Goal: Task Accomplishment & Management: Use online tool/utility

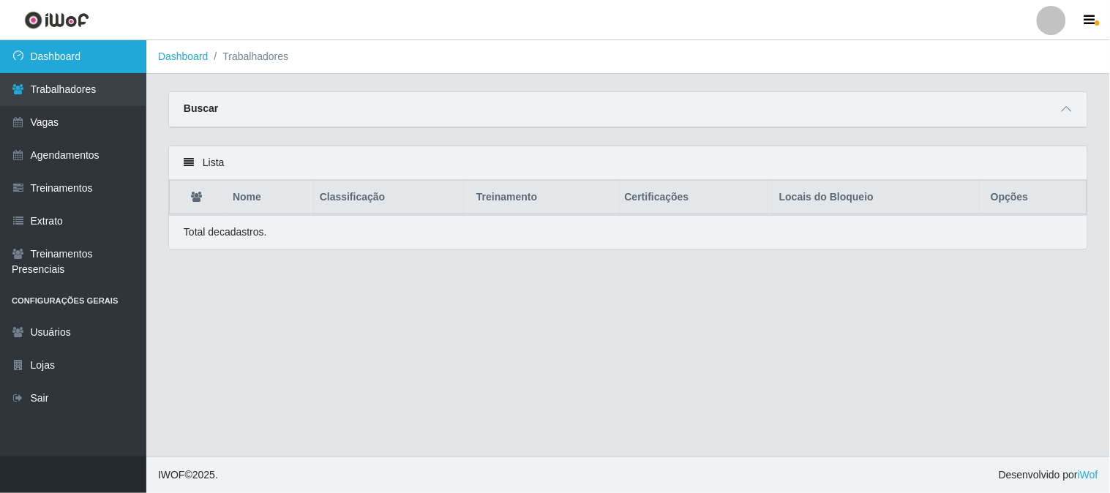
click at [124, 60] on link "Dashboard" at bounding box center [73, 56] width 146 height 33
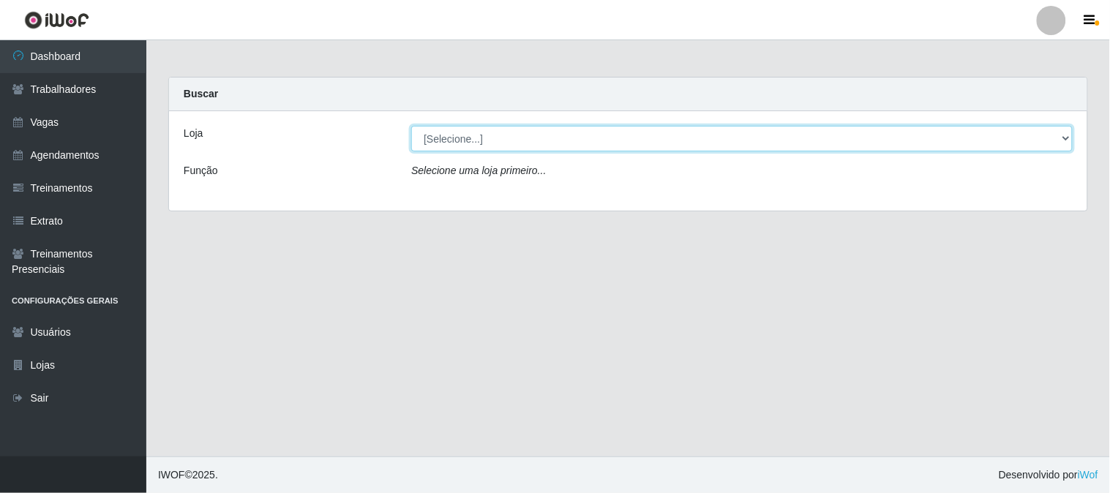
click at [531, 140] on select "[Selecione...] Sapore D'italia" at bounding box center [742, 139] width 662 height 26
select select "266"
click at [411, 126] on select "[Selecione...] Sapore D'italia" at bounding box center [742, 139] width 662 height 26
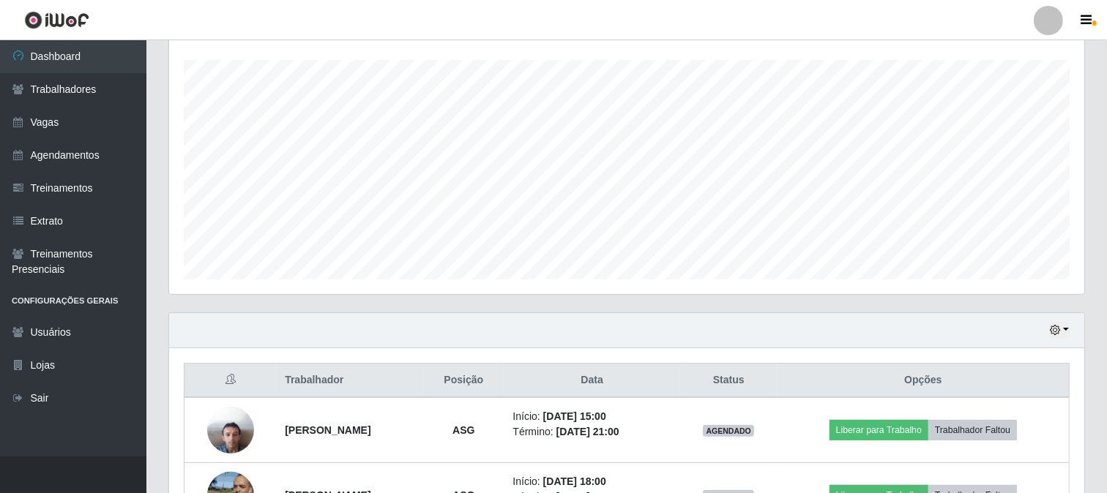
scroll to position [325, 0]
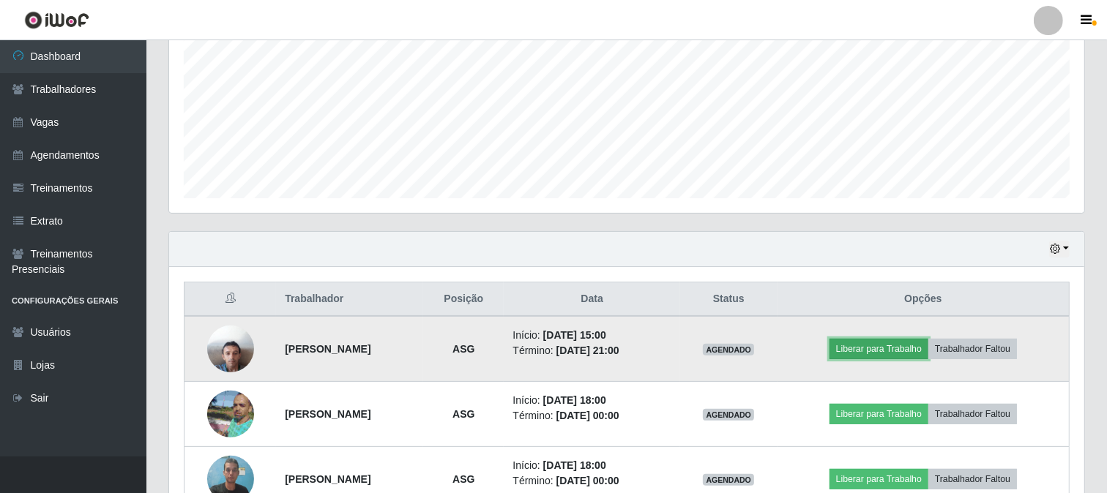
click at [898, 348] on button "Liberar para Trabalho" at bounding box center [878, 349] width 99 height 20
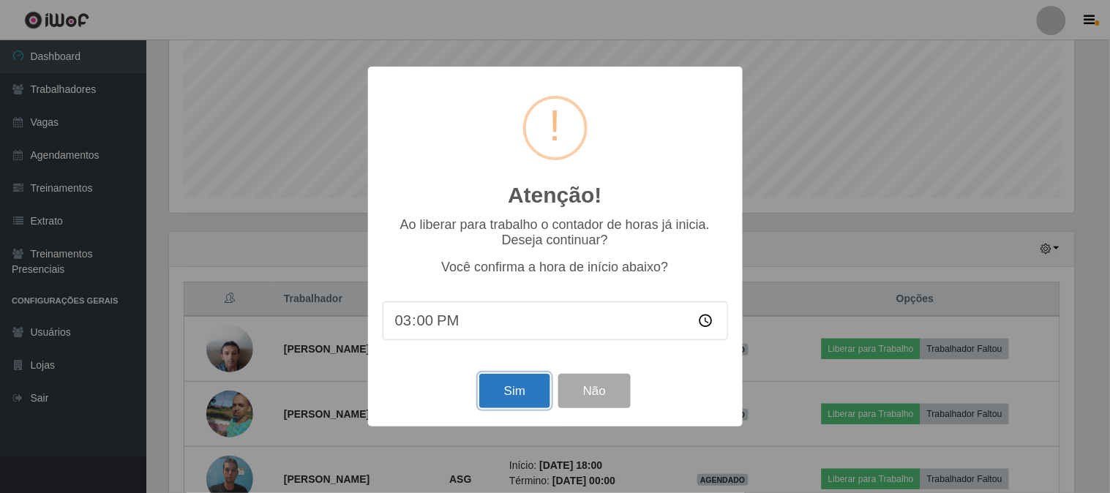
click at [524, 389] on button "Sim" at bounding box center [514, 391] width 71 height 34
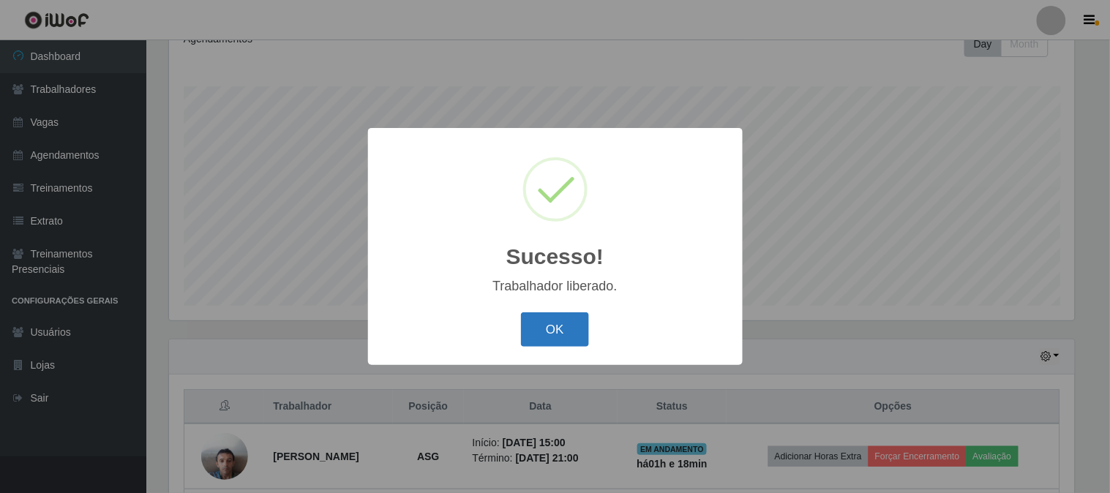
click at [556, 345] on button "OK" at bounding box center [555, 329] width 68 height 34
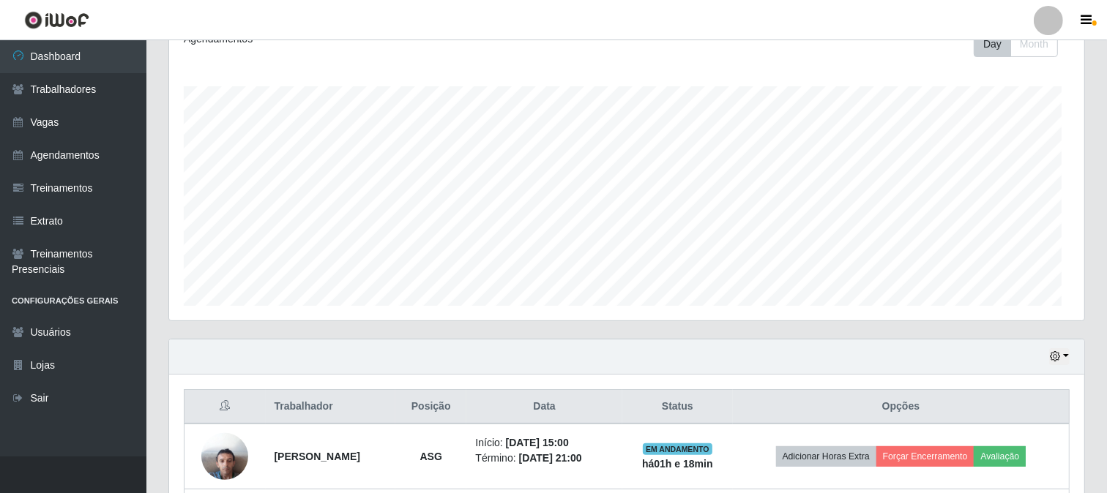
scroll to position [303, 915]
